Goal: Information Seeking & Learning: Learn about a topic

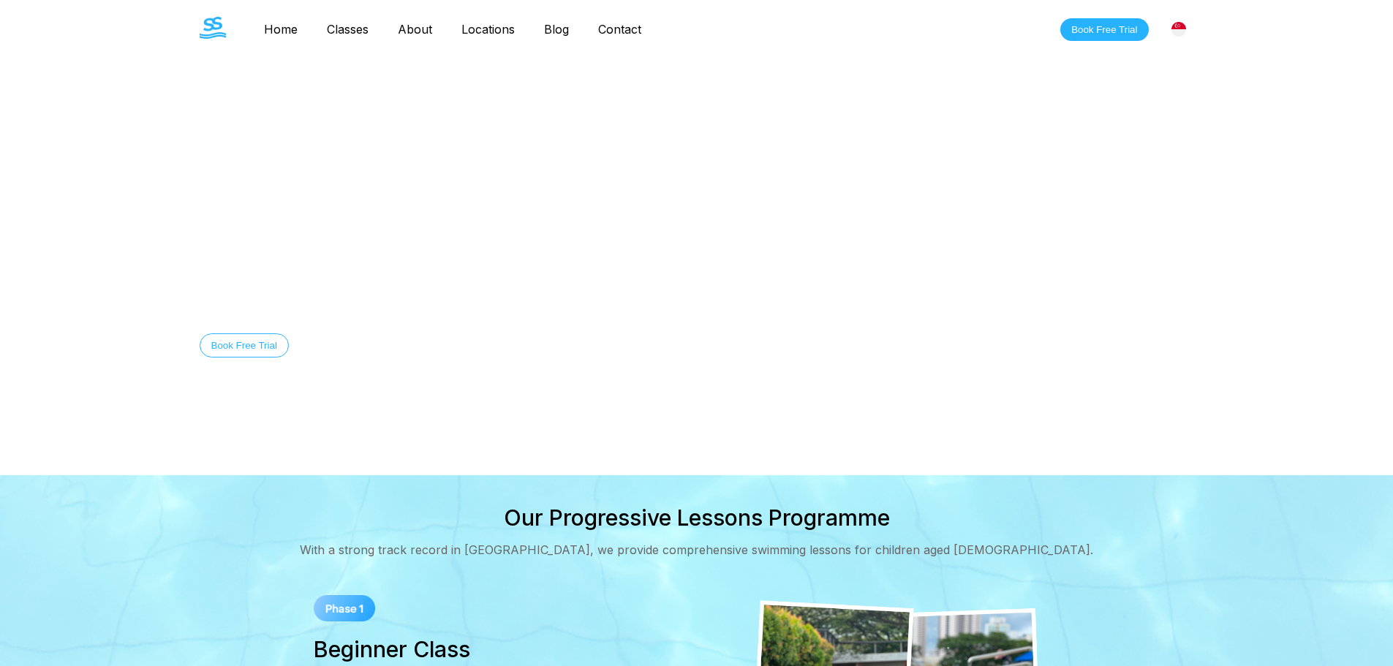
click at [563, 30] on link "Blog" at bounding box center [557, 29] width 54 height 15
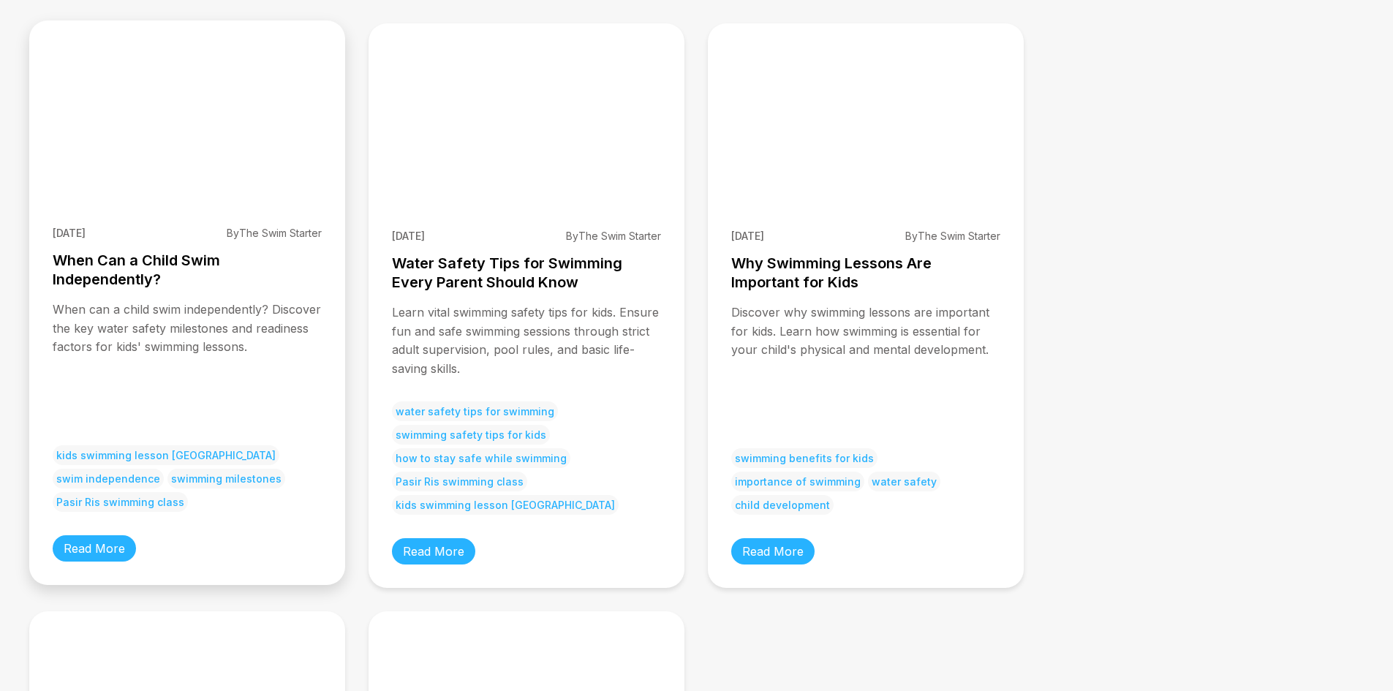
scroll to position [195, 0]
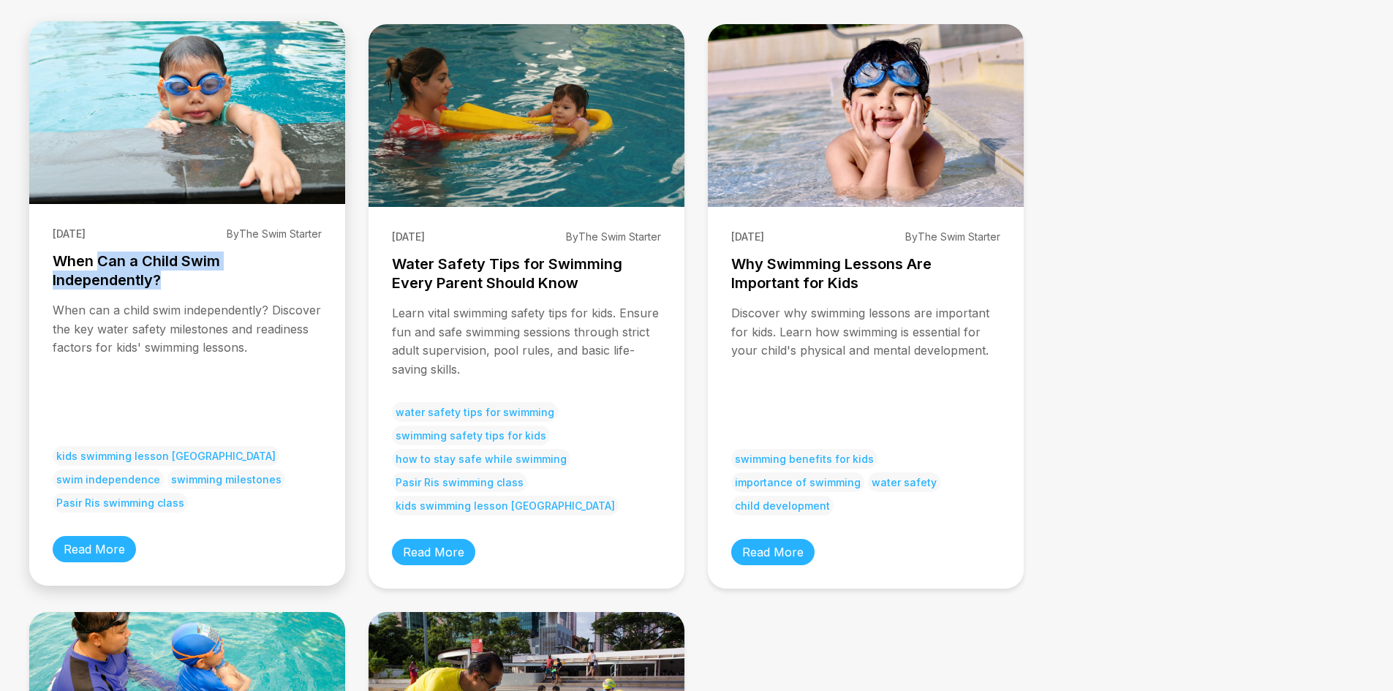
drag, startPoint x: 98, startPoint y: 257, endPoint x: 163, endPoint y: 276, distance: 67.6
click at [163, 276] on h3 "When Can a Child Swim Independently?" at bounding box center [187, 271] width 269 height 38
click at [53, 253] on div "[DATE] By The Swim Starter When Can a Child Swim Independently? When can a chil…" at bounding box center [187, 395] width 316 height 382
drag, startPoint x: 58, startPoint y: 256, endPoint x: 164, endPoint y: 380, distance: 163.4
click at [175, 312] on div "[DATE] By The Swim Starter When Can a Child Swim Independently? When can a chil…" at bounding box center [187, 395] width 316 height 382
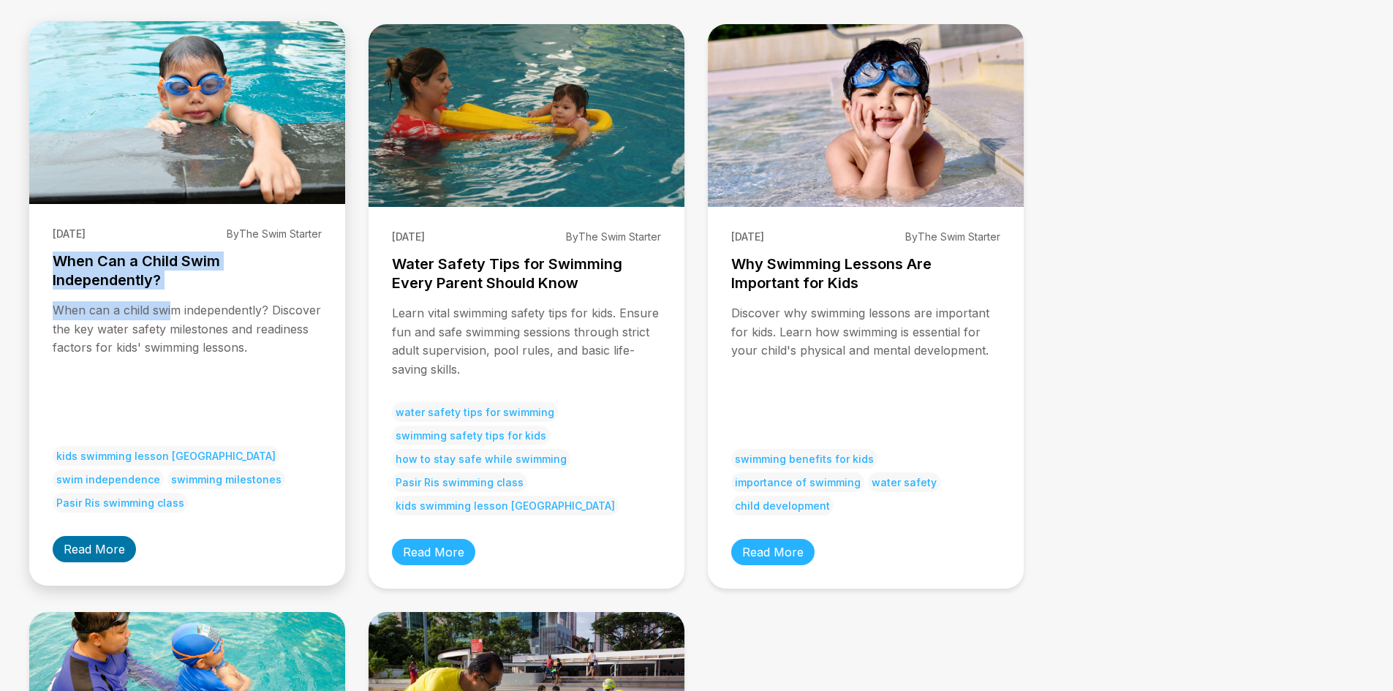
click at [111, 550] on link "Read More" at bounding box center [94, 549] width 83 height 26
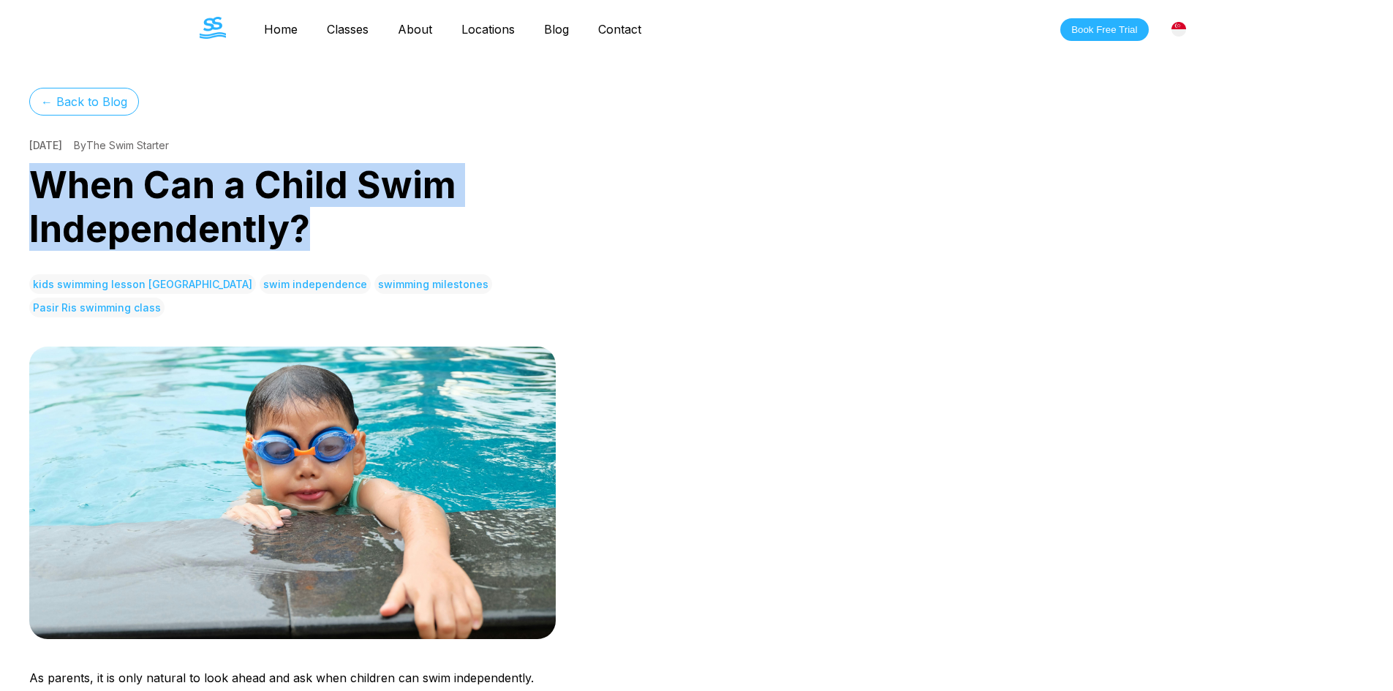
drag, startPoint x: 34, startPoint y: 179, endPoint x: 331, endPoint y: 241, distance: 303.3
click at [331, 241] on h1 "When Can a Child Swim Independently?" at bounding box center [292, 207] width 527 height 88
